Goal: Information Seeking & Learning: Learn about a topic

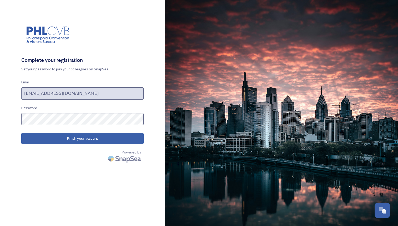
click at [65, 140] on button "Finish your account" at bounding box center [82, 138] width 122 height 11
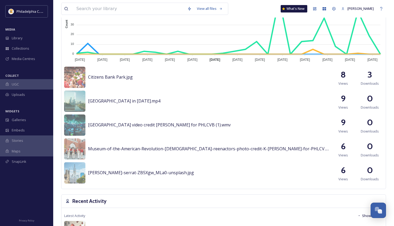
scroll to position [209, 0]
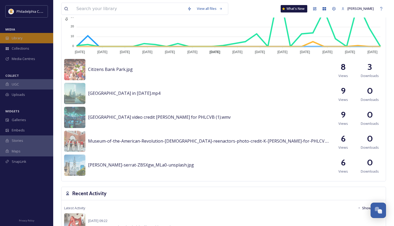
click at [14, 36] on span "Library" at bounding box center [17, 38] width 11 height 5
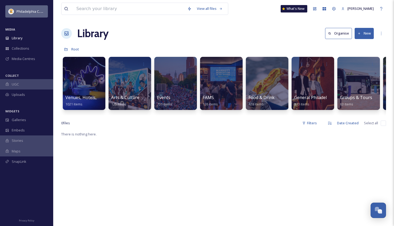
click at [27, 10] on span "Philadelphia Convention & Visitors Bureau" at bounding box center [50, 11] width 67 height 5
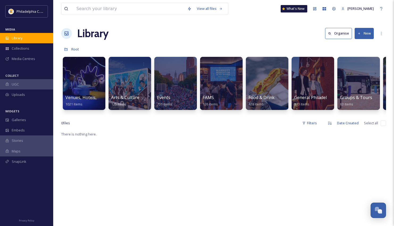
click at [22, 40] on span "Library" at bounding box center [17, 38] width 11 height 5
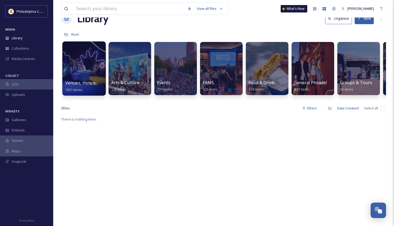
scroll to position [16, 0]
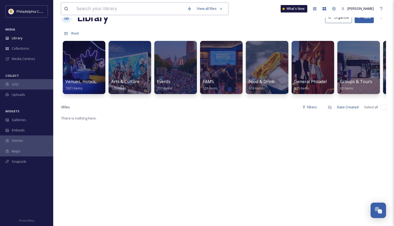
click at [108, 7] on input at bounding box center [129, 9] width 111 height 12
type input "b"
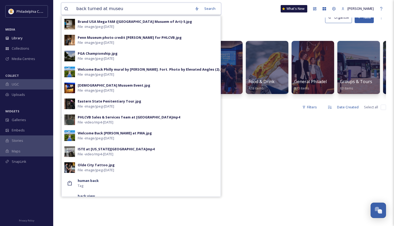
type input "back turned at museum"
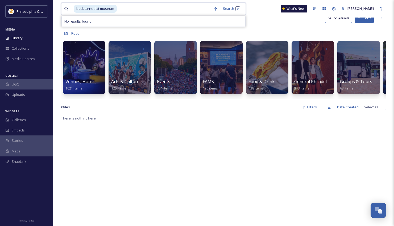
click at [199, 9] on input at bounding box center [163, 9] width 93 height 12
click at [96, 9] on span "back turned at museum" at bounding box center [95, 9] width 43 height 8
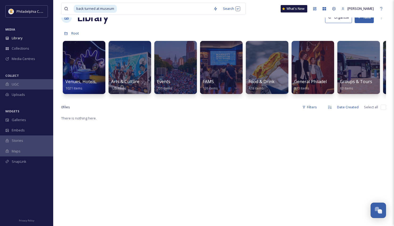
click at [256, 18] on div "Library Organise New" at bounding box center [223, 18] width 325 height 16
click at [152, 11] on input at bounding box center [163, 9] width 93 height 12
type input "b"
type input "group at museum"
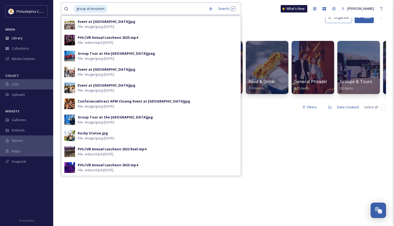
click at [168, 7] on input at bounding box center [157, 9] width 98 height 12
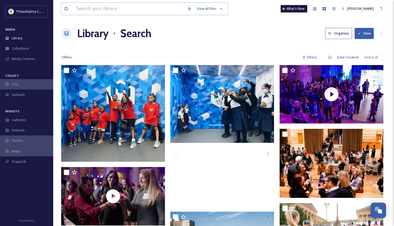
click at [131, 11] on input at bounding box center [129, 9] width 111 height 12
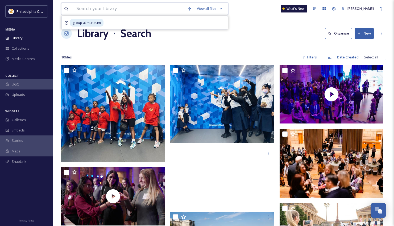
click at [131, 11] on input at bounding box center [129, 9] width 111 height 12
type input "[PERSON_NAME] [PERSON_NAME]"
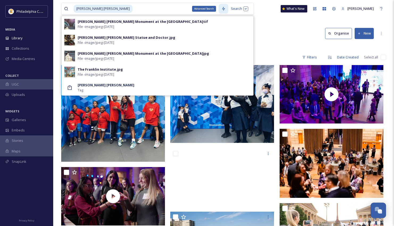
click at [219, 10] on div "Advanced Search" at bounding box center [224, 9] width 10 height 10
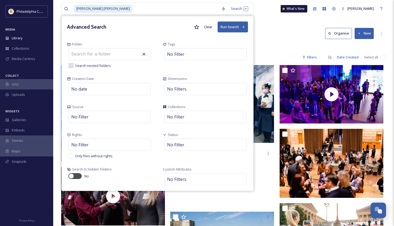
click at [116, 56] on input at bounding box center [98, 54] width 59 height 12
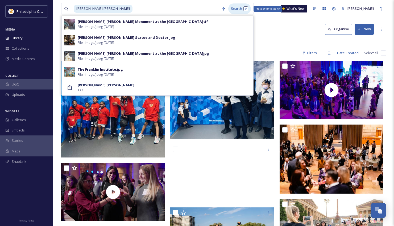
click at [228, 7] on div "Search Press Enter to search" at bounding box center [239, 8] width 23 height 10
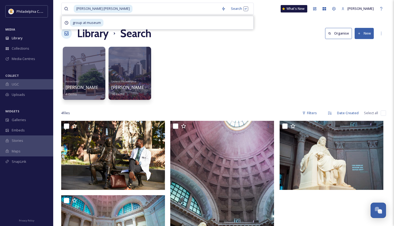
scroll to position [1, 0]
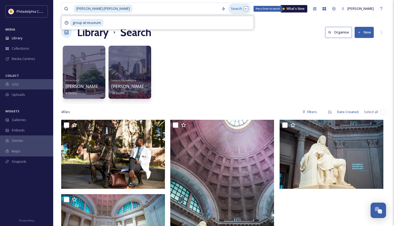
click at [228, 8] on div "Search Press Enter to search" at bounding box center [239, 8] width 23 height 10
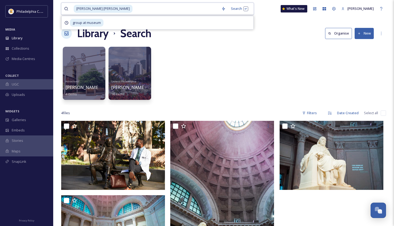
click at [133, 10] on input at bounding box center [176, 9] width 86 height 12
type input "b"
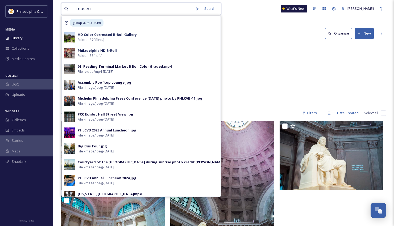
type input "museum"
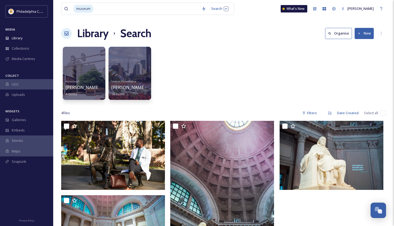
click at [274, 39] on div "Library Search Organise New" at bounding box center [223, 34] width 325 height 16
click at [218, 10] on div "Search Press Enter to search" at bounding box center [220, 8] width 23 height 10
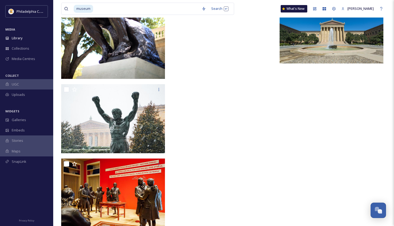
scroll to position [10223, 0]
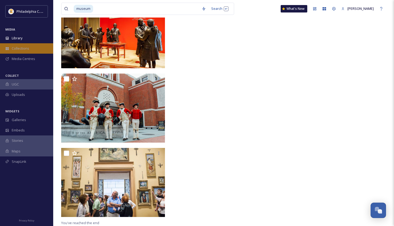
click at [16, 46] on span "Collections" at bounding box center [21, 48] width 18 height 5
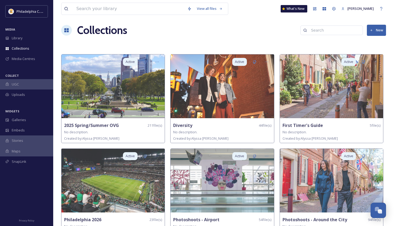
scroll to position [11, 0]
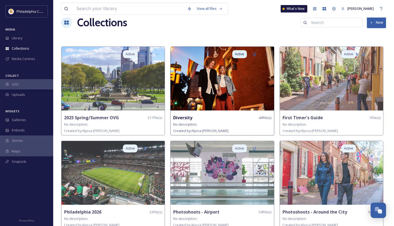
click at [230, 77] on img at bounding box center [222, 79] width 103 height 64
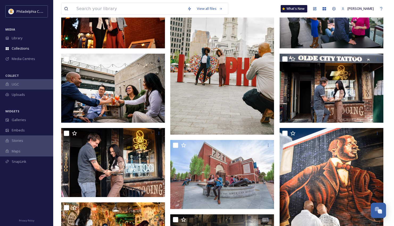
scroll to position [122, 0]
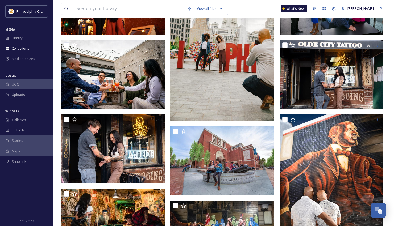
click at [197, 93] on img at bounding box center [222, 43] width 104 height 156
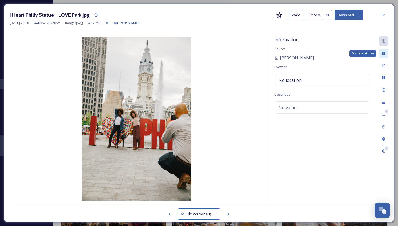
click at [386, 54] on icon at bounding box center [384, 53] width 4 height 4
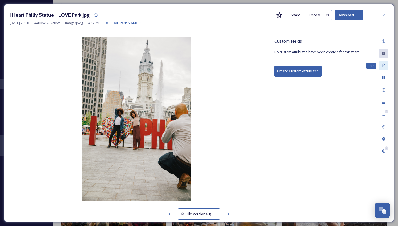
click at [384, 66] on icon at bounding box center [384, 66] width 4 height 4
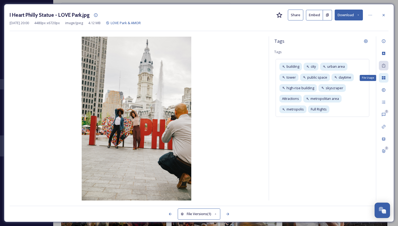
click at [385, 76] on icon at bounding box center [383, 77] width 3 height 3
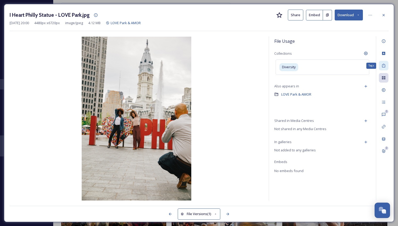
click at [385, 64] on icon at bounding box center [384, 66] width 4 height 4
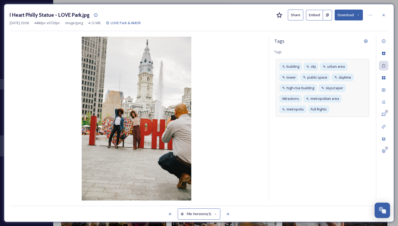
click at [335, 106] on div "building city urban area tower public space daytime high-rise building skyscrap…" at bounding box center [323, 88] width 94 height 58
click at [381, 80] on div "File Usage" at bounding box center [384, 78] width 10 height 10
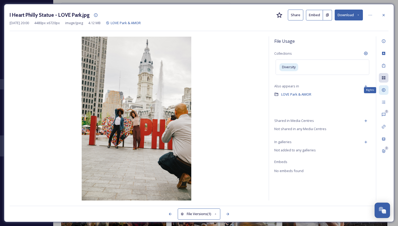
click at [382, 92] on div "Rights" at bounding box center [384, 90] width 10 height 10
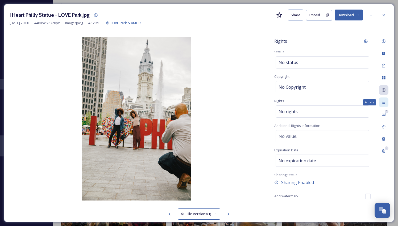
click at [385, 101] on icon at bounding box center [384, 102] width 4 height 4
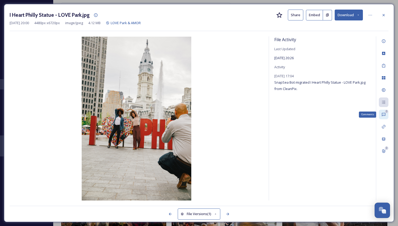
click at [383, 111] on div "0 Comments" at bounding box center [384, 115] width 10 height 10
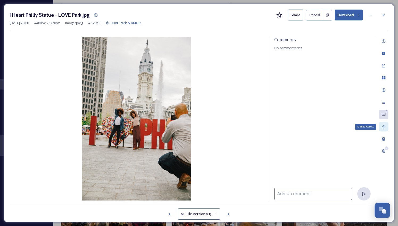
click at [383, 122] on div "Linked Assets" at bounding box center [384, 127] width 10 height 10
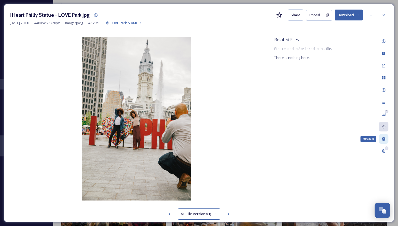
click at [384, 139] on icon at bounding box center [384, 139] width 4 height 4
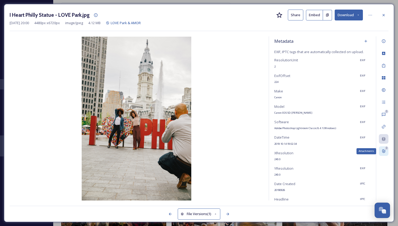
click at [384, 148] on div "0 Attachments" at bounding box center [384, 152] width 10 height 10
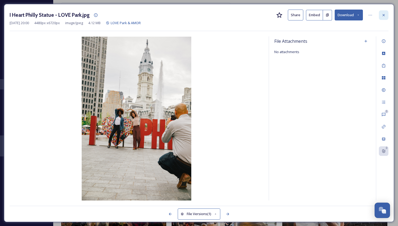
click at [383, 15] on icon at bounding box center [384, 15] width 4 height 4
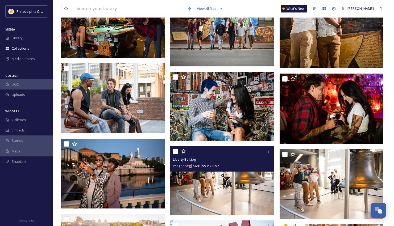
scroll to position [330, 0]
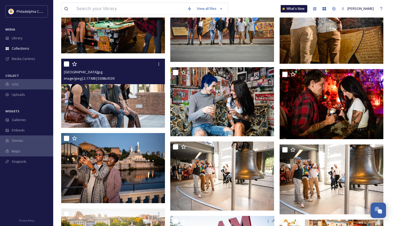
click at [142, 113] on img at bounding box center [113, 93] width 104 height 69
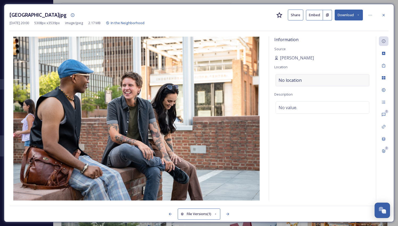
click at [365, 82] on div "No location" at bounding box center [323, 80] width 94 height 12
click at [331, 79] on input at bounding box center [322, 81] width 93 height 12
type input "n"
click at [309, 80] on input "independence" at bounding box center [322, 81] width 93 height 12
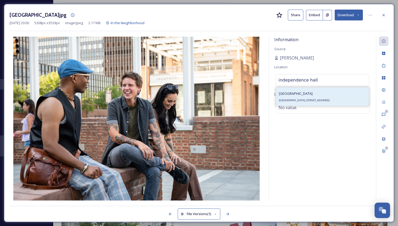
type input "independence hall"
click at [330, 97] on div "[GEOGRAPHIC_DATA], [STREET_ADDRESS]" at bounding box center [304, 96] width 51 height 13
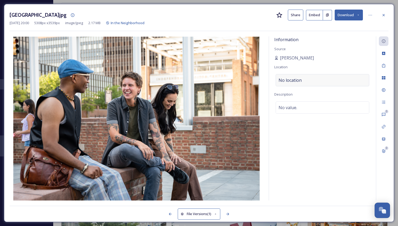
click at [320, 83] on div "No location" at bounding box center [323, 80] width 94 height 12
click at [321, 81] on input at bounding box center [322, 81] width 93 height 12
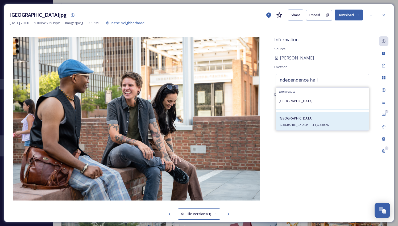
type input "independence hall"
click at [307, 121] on div "[GEOGRAPHIC_DATA], [STREET_ADDRESS]" at bounding box center [304, 121] width 51 height 13
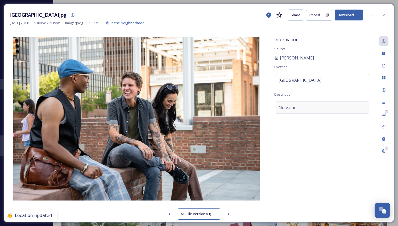
click at [334, 108] on div "No value." at bounding box center [323, 108] width 94 height 12
click at [384, 101] on icon at bounding box center [383, 102] width 3 height 3
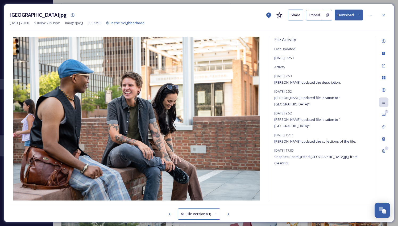
click at [385, 14] on icon at bounding box center [384, 15] width 4 height 4
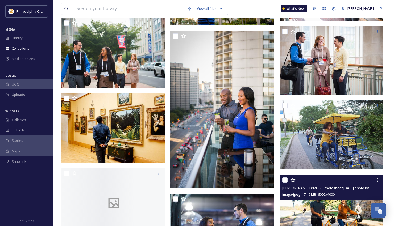
scroll to position [711, 0]
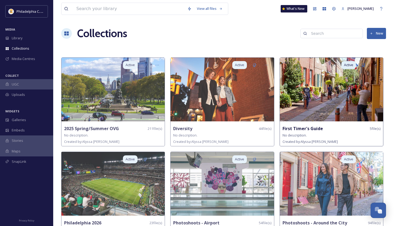
click at [296, 94] on img at bounding box center [331, 90] width 103 height 64
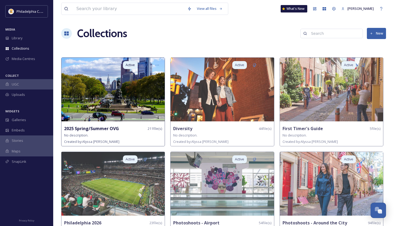
click at [117, 102] on img at bounding box center [112, 90] width 103 height 64
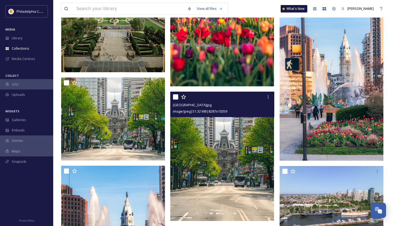
scroll to position [419, 0]
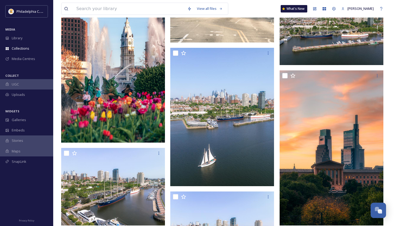
click at [119, 72] on img at bounding box center [113, 64] width 104 height 155
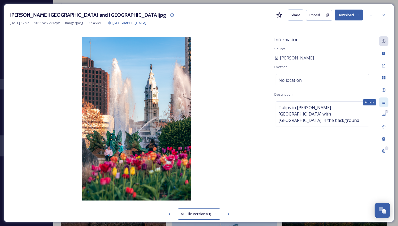
click at [385, 102] on icon at bounding box center [383, 102] width 3 height 3
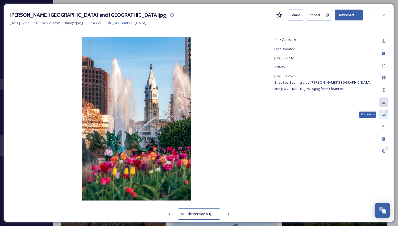
click at [382, 115] on icon at bounding box center [383, 114] width 3 height 3
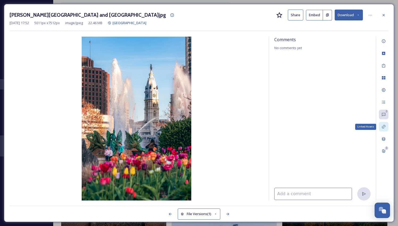
click at [382, 124] on div "Linked Assets" at bounding box center [384, 127] width 10 height 10
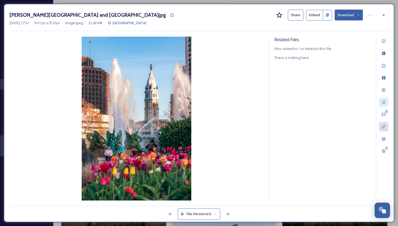
click at [385, 107] on div "0 0" at bounding box center [382, 118] width 13 height 164
click at [383, 103] on icon at bounding box center [384, 102] width 4 height 4
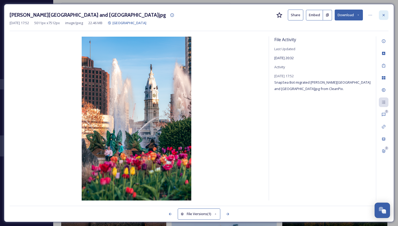
click at [385, 14] on icon at bounding box center [384, 15] width 4 height 4
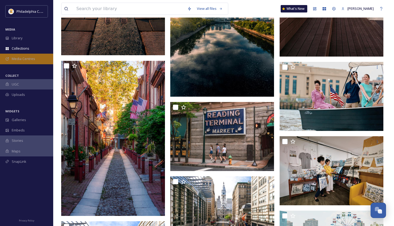
scroll to position [758, 0]
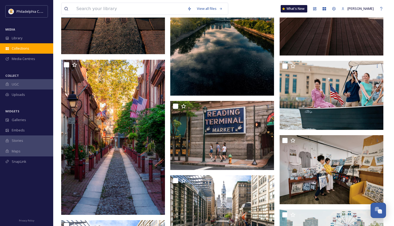
click at [17, 47] on span "Collections" at bounding box center [21, 48] width 18 height 5
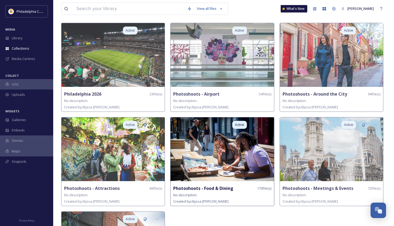
scroll to position [152, 0]
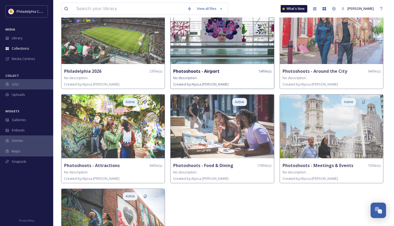
click at [217, 39] on img at bounding box center [222, 32] width 103 height 64
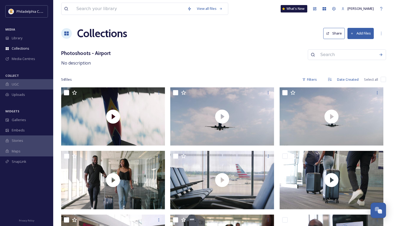
scroll to position [1, 0]
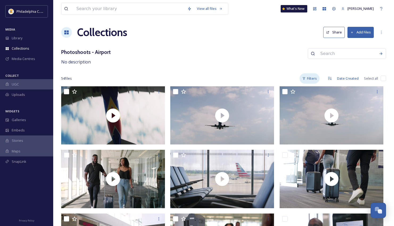
click at [318, 80] on div "Filters" at bounding box center [310, 78] width 20 height 10
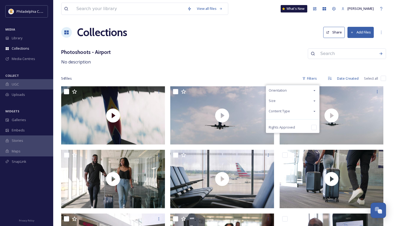
click at [313, 111] on icon at bounding box center [314, 111] width 4 height 4
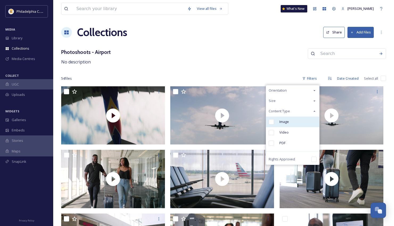
click at [273, 121] on input "checkbox" at bounding box center [271, 121] width 5 height 5
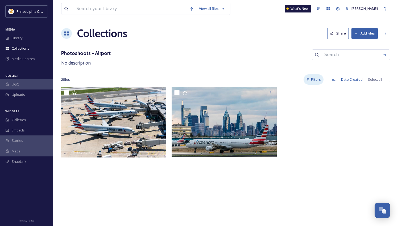
click at [310, 79] on icon at bounding box center [307, 79] width 3 height 3
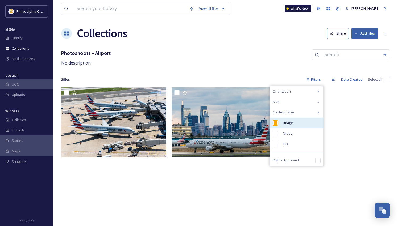
click at [277, 121] on input "checkbox" at bounding box center [275, 123] width 5 height 5
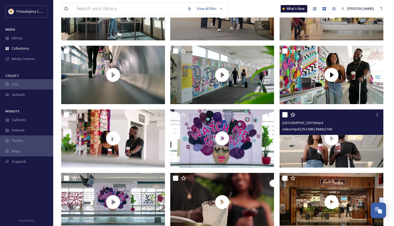
scroll to position [193, 0]
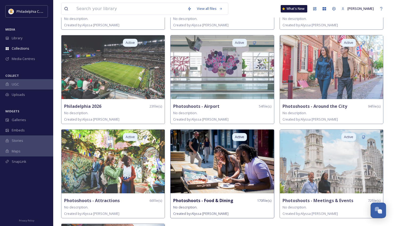
scroll to position [139, 0]
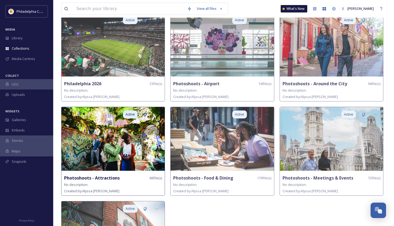
click at [127, 163] on img at bounding box center [112, 139] width 103 height 64
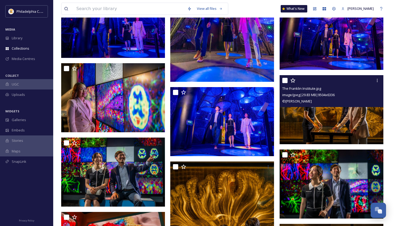
scroll to position [366, 0]
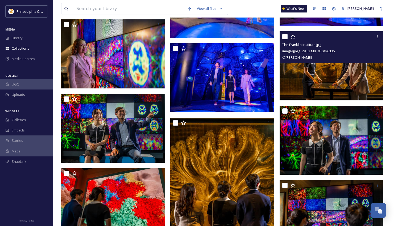
click at [335, 57] on div "© [PERSON_NAME]" at bounding box center [332, 57] width 100 height 6
click at [332, 90] on img at bounding box center [332, 65] width 104 height 69
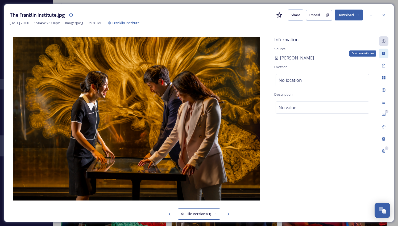
click at [382, 53] on icon at bounding box center [384, 53] width 4 height 4
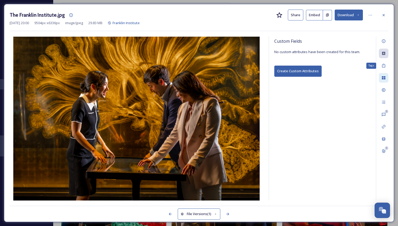
drag, startPoint x: 386, startPoint y: 65, endPoint x: 380, endPoint y: 80, distance: 16.0
click at [386, 65] on div "Tags" at bounding box center [384, 66] width 10 height 10
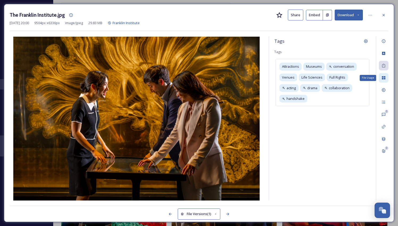
click at [382, 79] on icon at bounding box center [384, 78] width 4 height 4
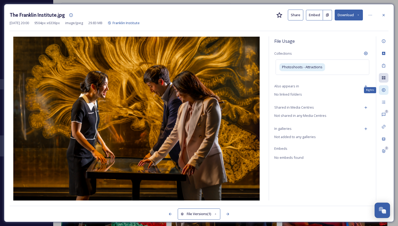
click at [384, 90] on icon at bounding box center [383, 90] width 3 height 3
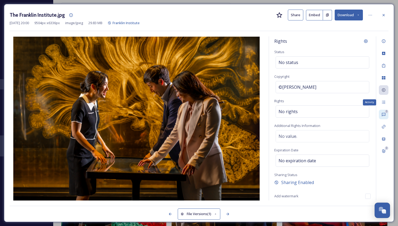
drag, startPoint x: 385, startPoint y: 102, endPoint x: 385, endPoint y: 112, distance: 10.1
click at [385, 102] on icon at bounding box center [384, 102] width 4 height 4
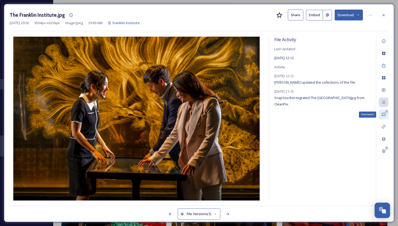
click at [385, 115] on icon at bounding box center [384, 115] width 4 height 4
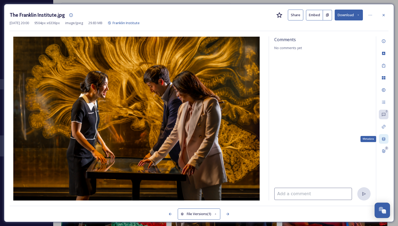
click at [386, 136] on div "Metadata" at bounding box center [384, 139] width 10 height 10
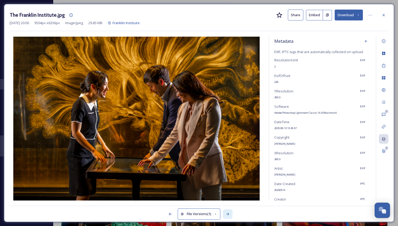
click at [229, 215] on icon at bounding box center [228, 214] width 4 height 4
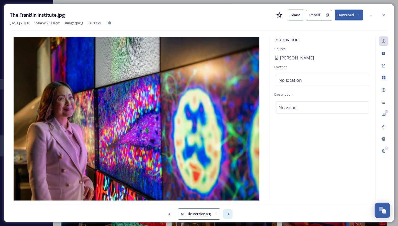
click at [229, 215] on icon at bounding box center [228, 214] width 4 height 4
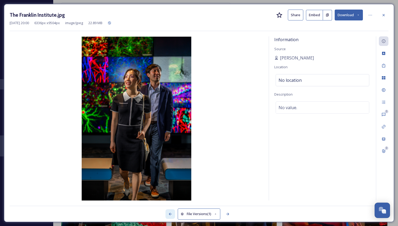
click at [172, 215] on icon at bounding box center [170, 214] width 4 height 4
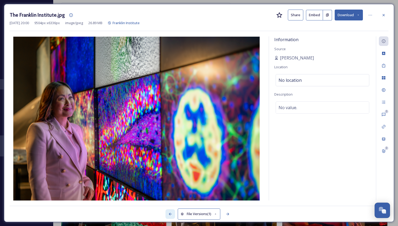
click at [172, 215] on icon at bounding box center [170, 214] width 4 height 4
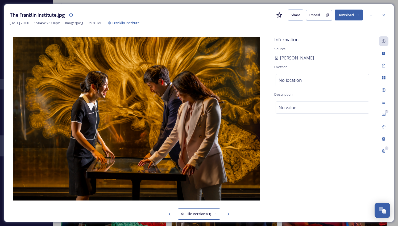
click at [391, 14] on div "The Franklin Institute.jpg Share Embed Download [DATE] 20:00 9504 px x 6336 px …" at bounding box center [199, 113] width 390 height 219
click at [387, 15] on div at bounding box center [384, 15] width 10 height 10
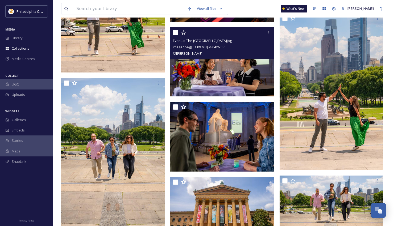
scroll to position [1363, 0]
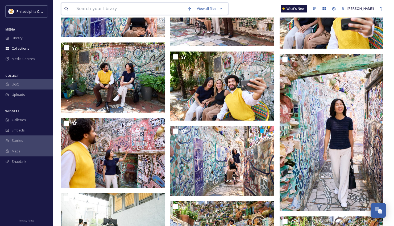
click at [152, 8] on input at bounding box center [129, 9] width 111 height 12
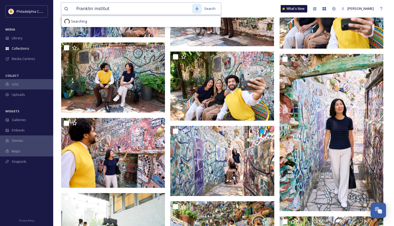
type input "Franklin institute"
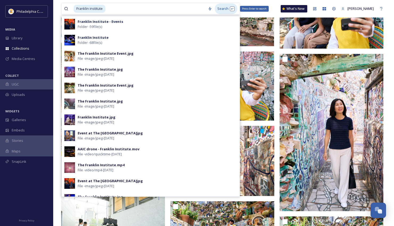
click at [220, 10] on div "Search Press Enter to search" at bounding box center [226, 8] width 23 height 10
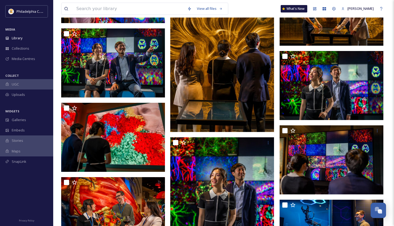
scroll to position [444, 0]
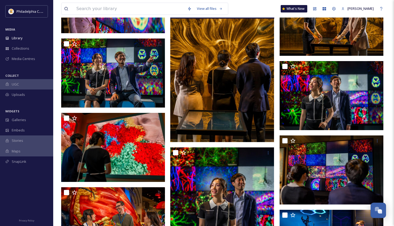
click at [228, 106] on img at bounding box center [222, 65] width 104 height 156
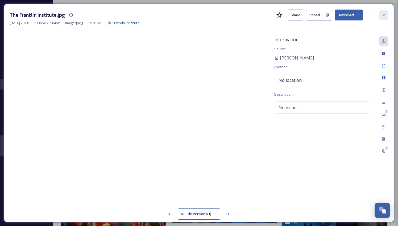
click at [382, 15] on icon at bounding box center [384, 15] width 4 height 4
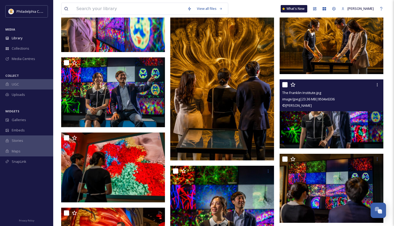
scroll to position [423, 0]
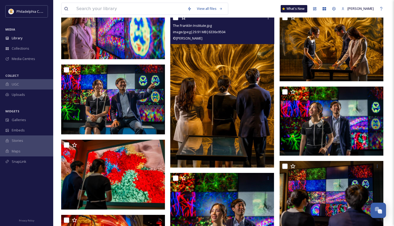
click at [237, 81] on img at bounding box center [222, 90] width 104 height 156
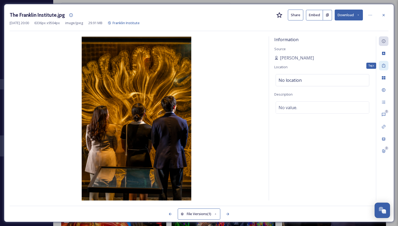
click at [385, 64] on icon at bounding box center [384, 66] width 4 height 4
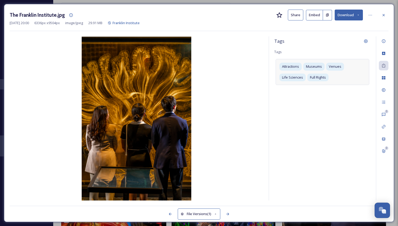
click at [347, 79] on div "Attractions Museums Venues Life Sciences Full Rights" at bounding box center [323, 72] width 94 height 26
click at [385, 14] on icon at bounding box center [384, 15] width 4 height 4
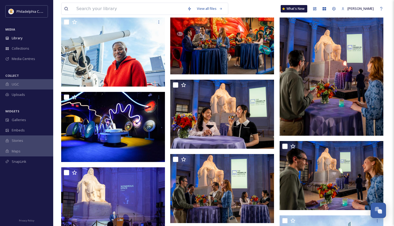
scroll to position [1144, 0]
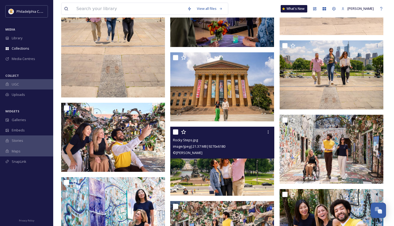
scroll to position [1155, 0]
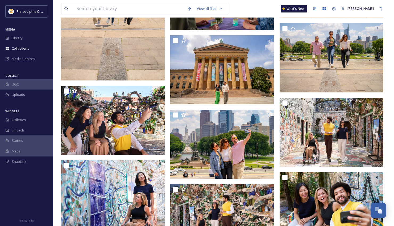
click at [147, 49] on img at bounding box center [113, 3] width 104 height 156
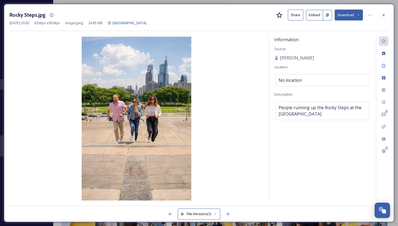
click at [377, 17] on div "Rocky Steps.jpg Share Embed Download" at bounding box center [199, 15] width 379 height 11
click at [384, 15] on icon at bounding box center [384, 15] width 2 height 2
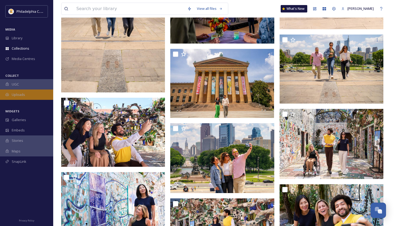
click at [31, 94] on div "Uploads" at bounding box center [26, 95] width 53 height 10
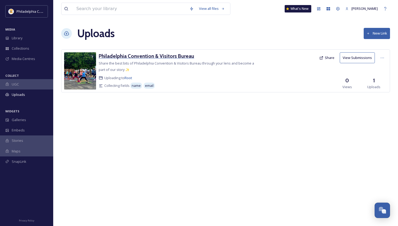
click at [102, 56] on h3 "Philadelphia Convention & Visitors Bureau" at bounding box center [147, 56] width 96 height 6
click at [21, 54] on div "Media Centres" at bounding box center [26, 59] width 53 height 10
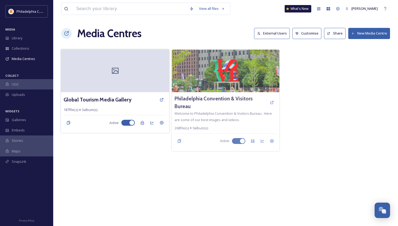
click at [151, 83] on div at bounding box center [115, 70] width 108 height 43
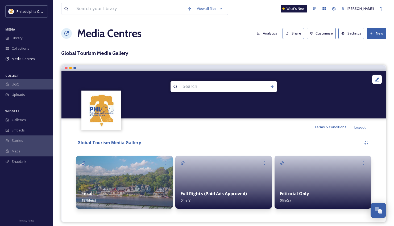
scroll to position [4, 0]
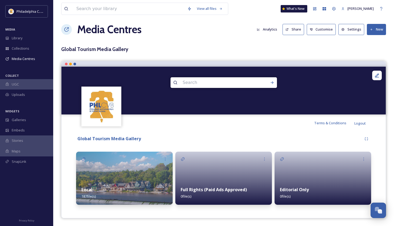
click at [149, 174] on img at bounding box center [124, 178] width 97 height 53
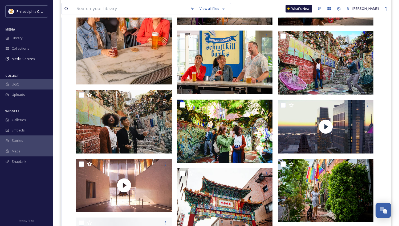
scroll to position [652, 0]
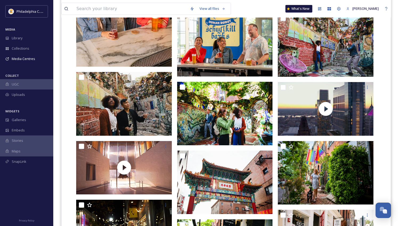
click at [298, 10] on div "What's New" at bounding box center [298, 8] width 27 height 7
